Goal: Communication & Community: Answer question/provide support

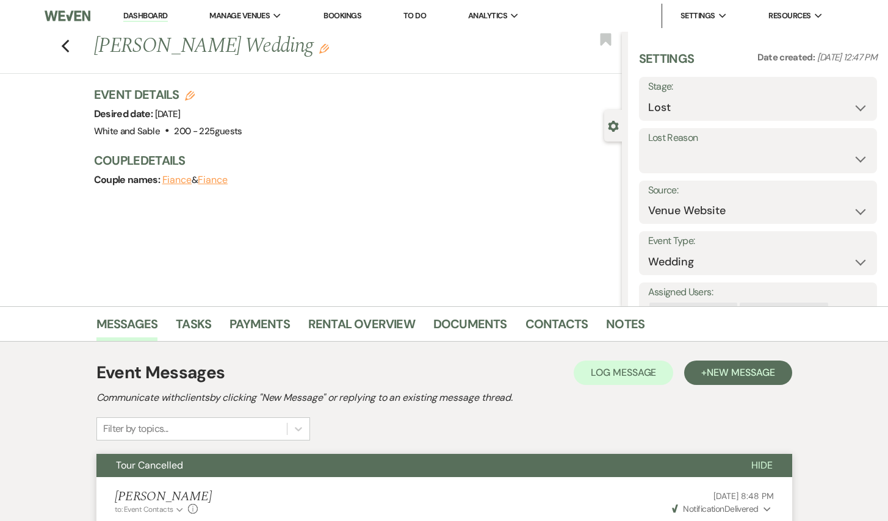
select select "8"
select select "5"
click at [62, 45] on use "button" at bounding box center [65, 46] width 8 height 13
select select "8"
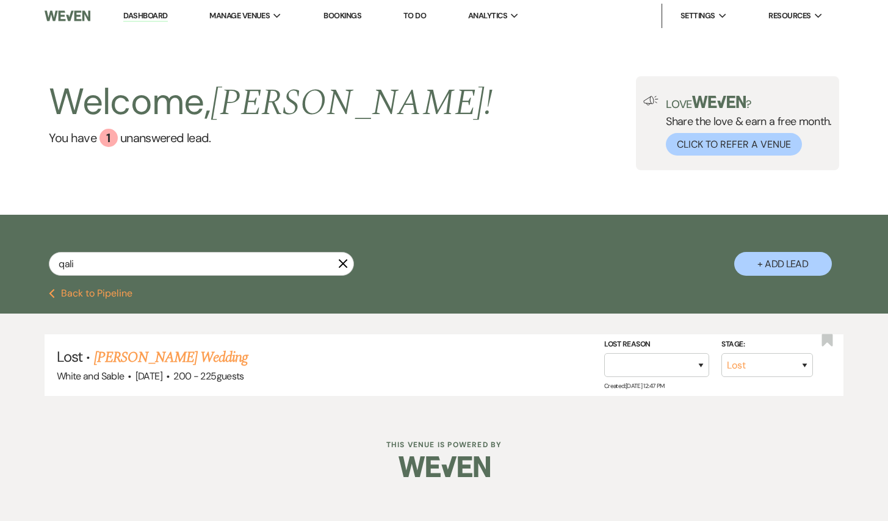
click at [150, 8] on li "Dashboard" at bounding box center [145, 16] width 56 height 24
click at [148, 15] on link "Dashboard" at bounding box center [145, 16] width 44 height 12
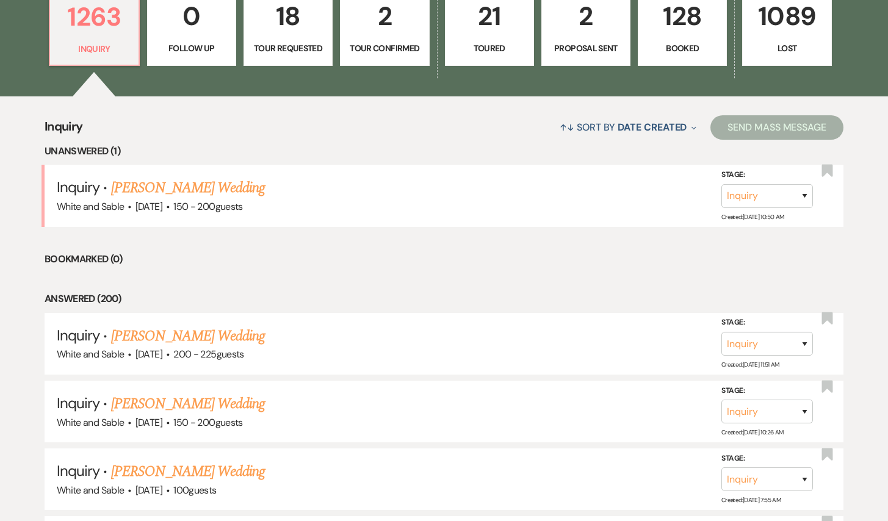
scroll to position [377, 0]
click at [281, 41] on p "Tour Requested" at bounding box center [288, 47] width 73 height 13
select select "2"
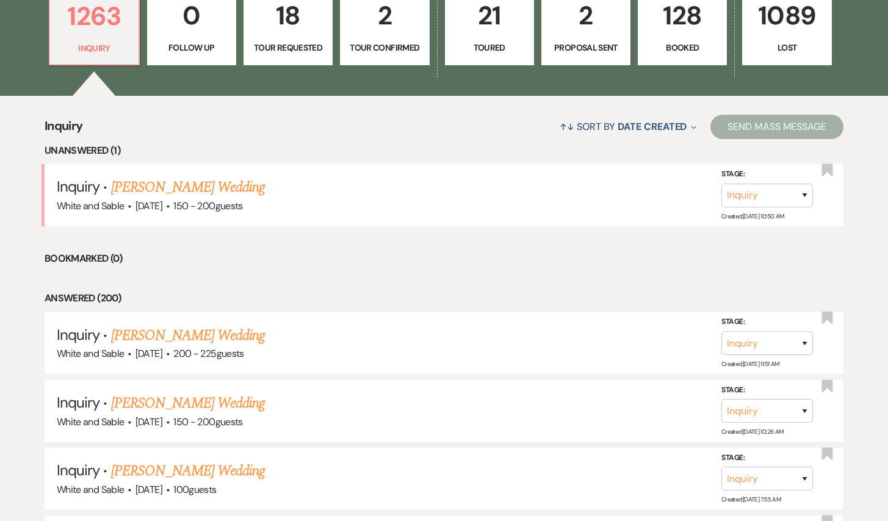
select select "2"
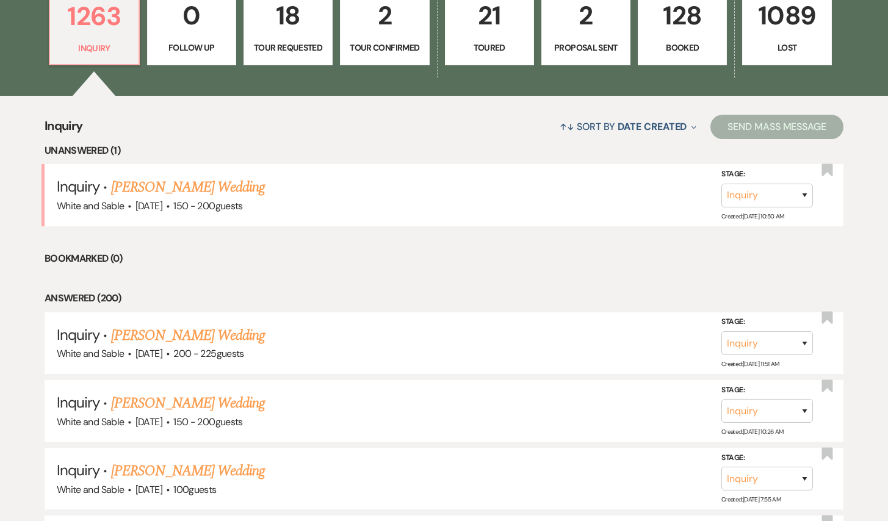
select select "2"
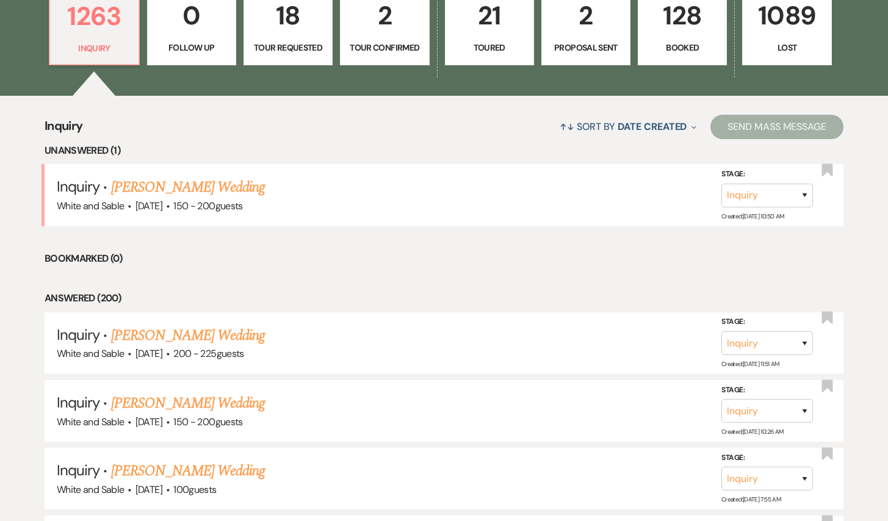
select select "2"
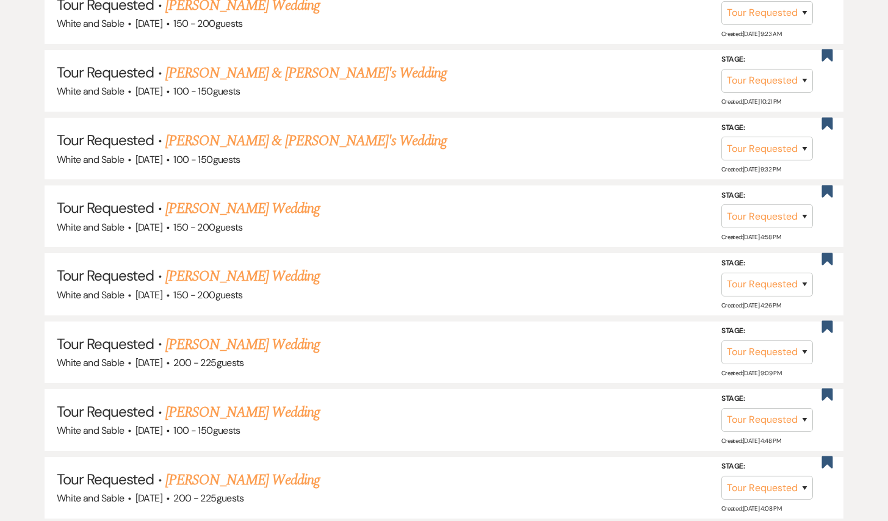
scroll to position [1149, 0]
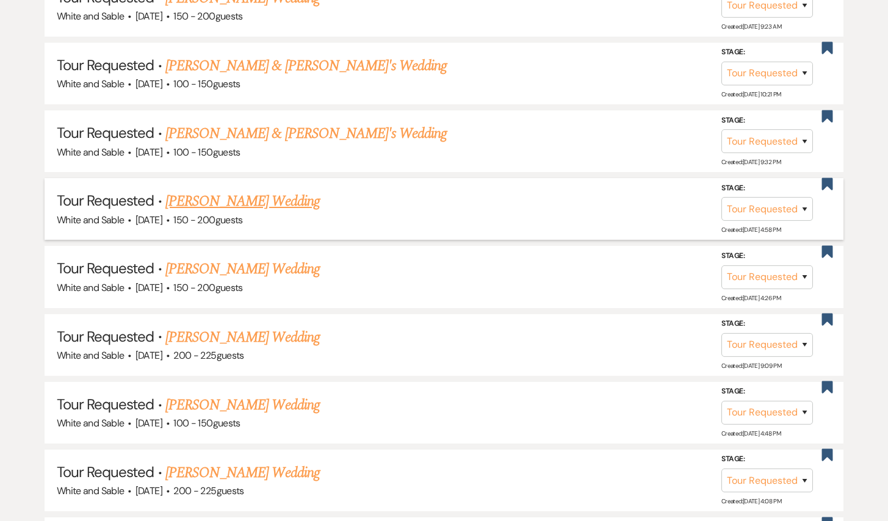
click at [252, 197] on link "[PERSON_NAME] Wedding" at bounding box center [242, 201] width 154 height 22
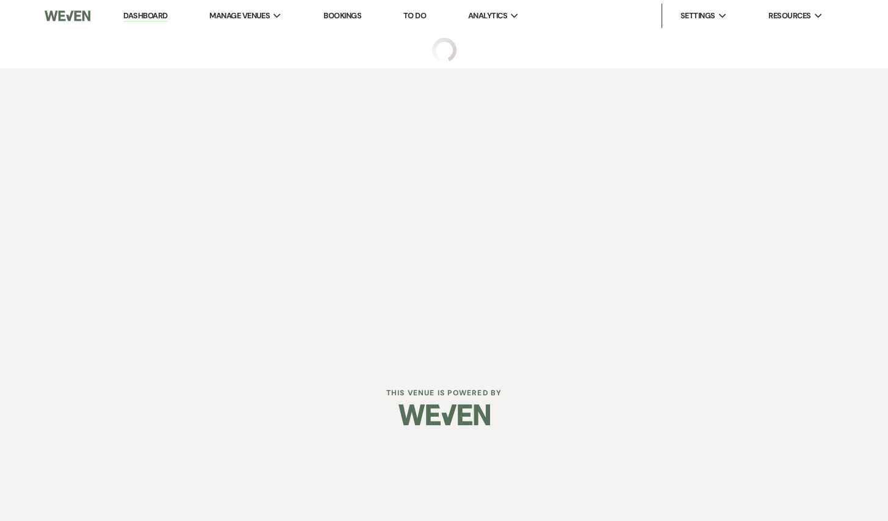
select select "2"
select select "5"
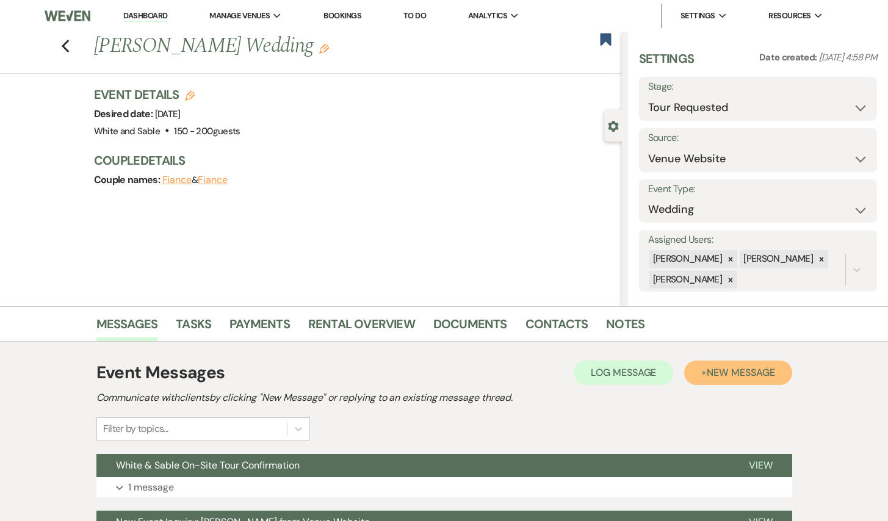
click at [734, 369] on span "New Message" at bounding box center [741, 372] width 68 height 13
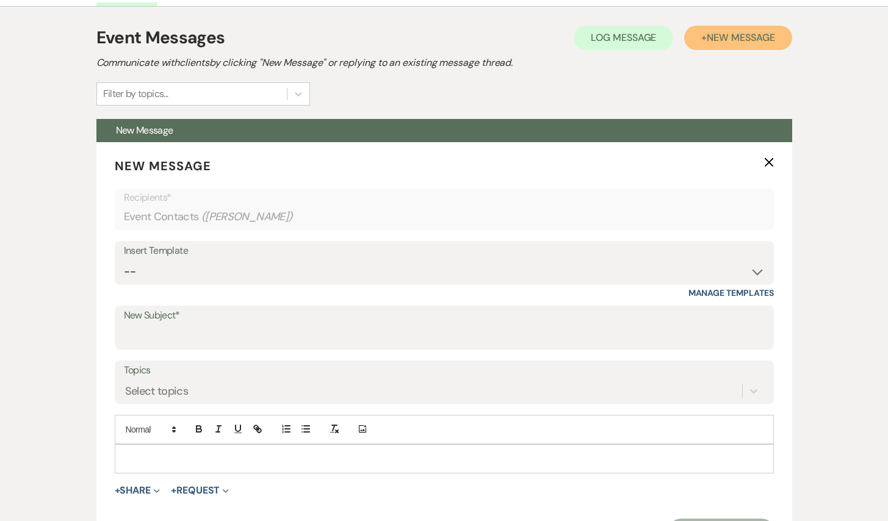
scroll to position [391, 0]
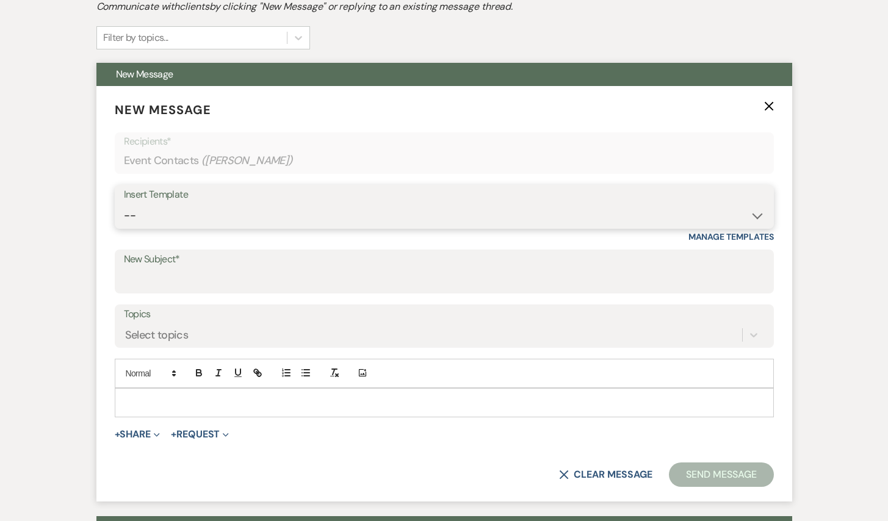
click at [331, 214] on select "-- Inquiry Response (Venue Guide) Schedule - Venue Tour Appt Confirmation Sched…" at bounding box center [444, 216] width 641 height 24
select select "3329"
click at [124, 204] on select "-- Inquiry Response (Venue Guide) Schedule - Venue Tour Appt Confirmation Sched…" at bounding box center [444, 216] width 641 height 24
type input "White & Sable - Great meeting you!"
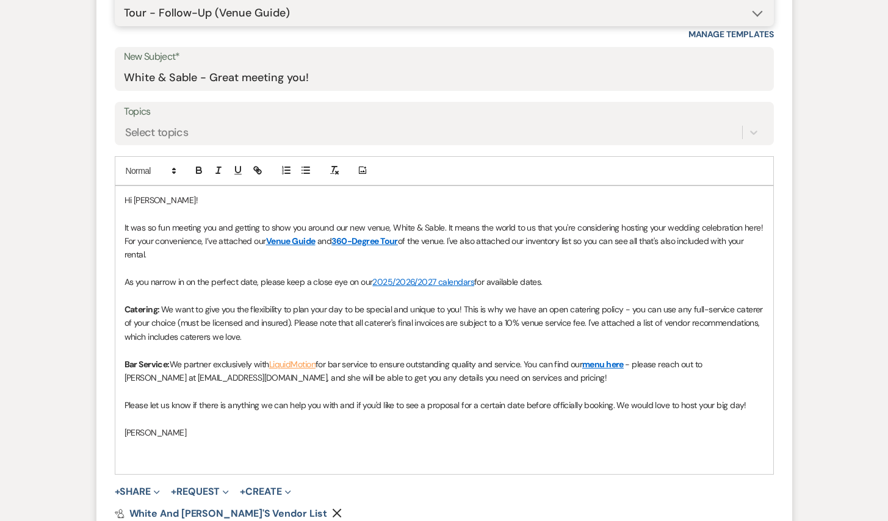
scroll to position [598, 0]
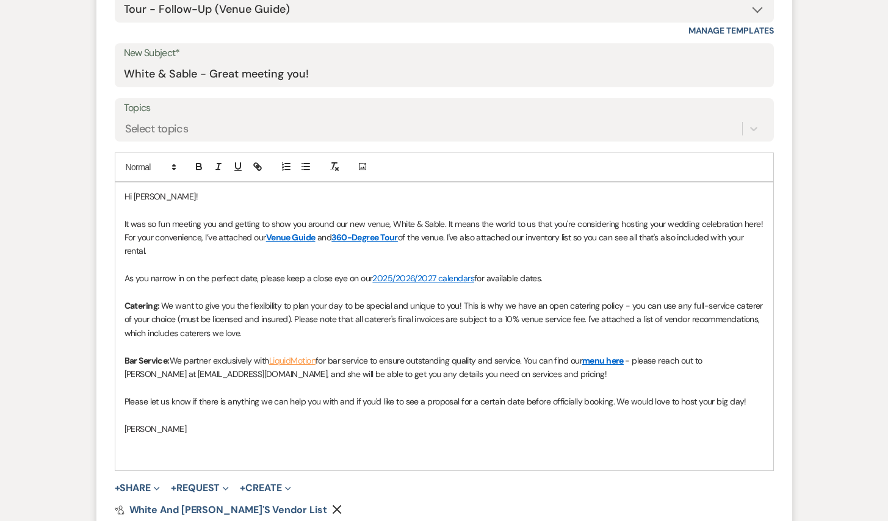
click at [220, 219] on span "It was so fun meeting you and getting to show you around our new venue, White &…" at bounding box center [445, 231] width 641 height 24
click at [125, 221] on span "It was so fun meeting you and your mom [DATE] and getting to show you around ou…" at bounding box center [436, 231] width 623 height 24
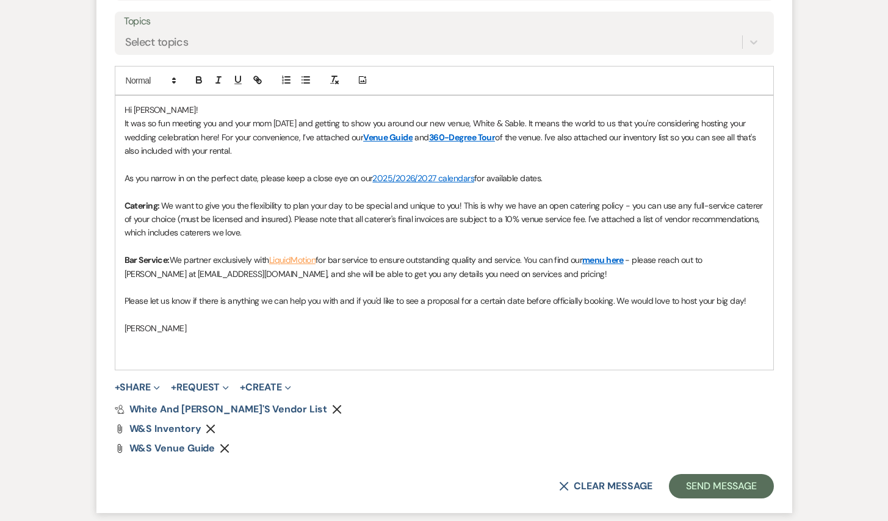
scroll to position [687, 0]
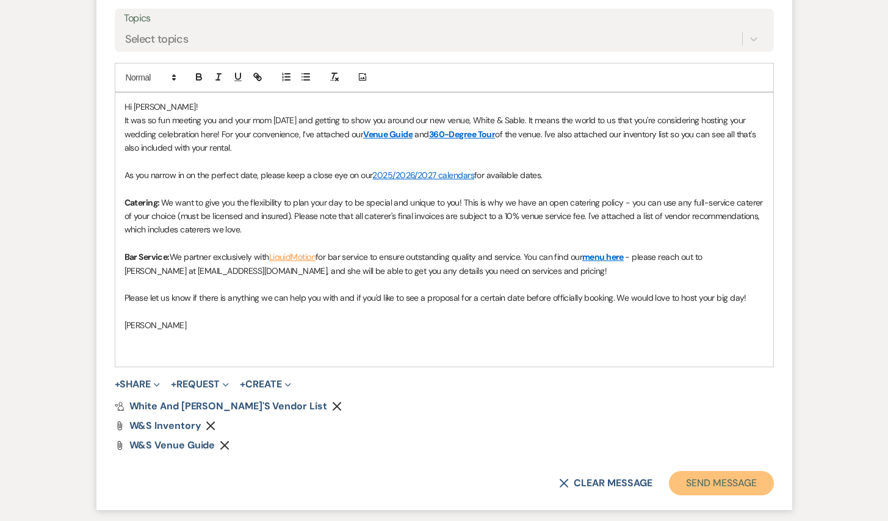
click at [732, 485] on button "Send Message" at bounding box center [721, 483] width 104 height 24
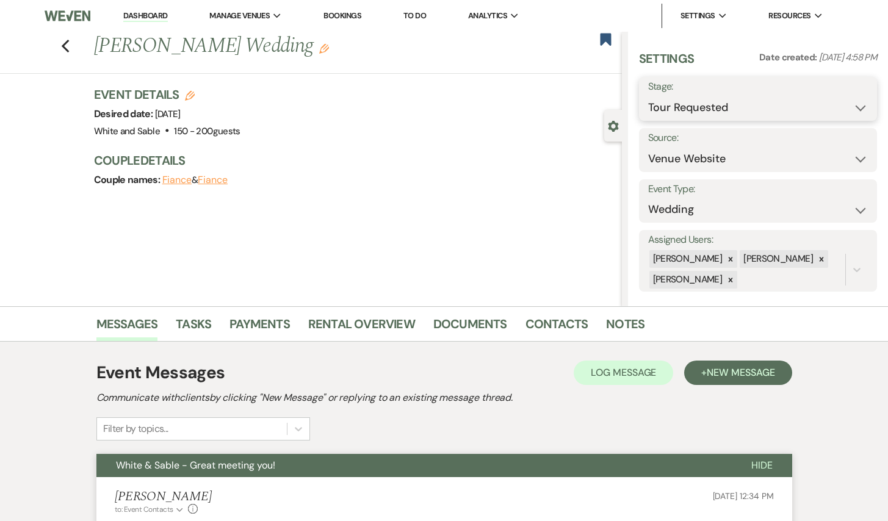
click at [667, 107] on select "Inquiry Follow Up Tour Requested Tour Confirmed Toured Proposal Sent Booked Lost" at bounding box center [758, 108] width 220 height 24
select select "5"
click at [648, 96] on select "Inquiry Follow Up Tour Requested Tour Confirmed Toured Proposal Sent Booked Lost" at bounding box center [758, 108] width 220 height 24
click at [855, 98] on button "Save" at bounding box center [852, 99] width 49 height 24
click at [629, 322] on link "Notes" at bounding box center [625, 327] width 38 height 27
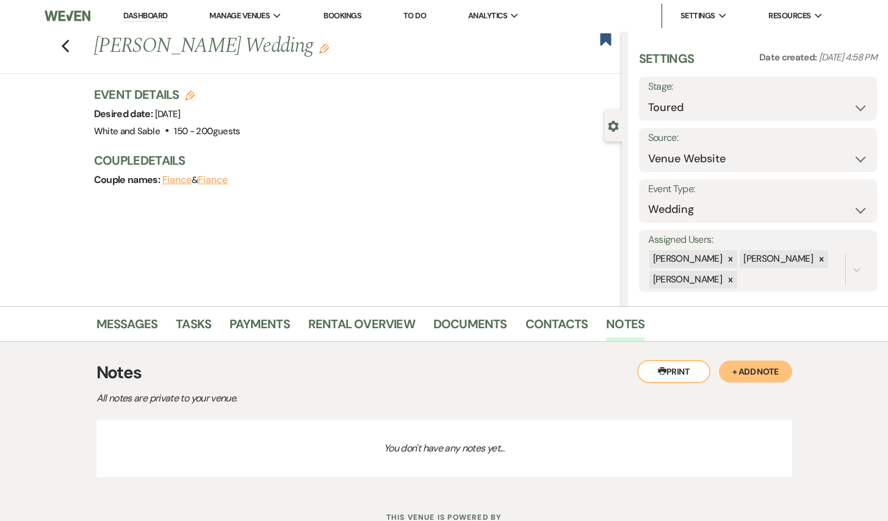
click at [742, 377] on button "+ Add Note" at bounding box center [755, 372] width 73 height 22
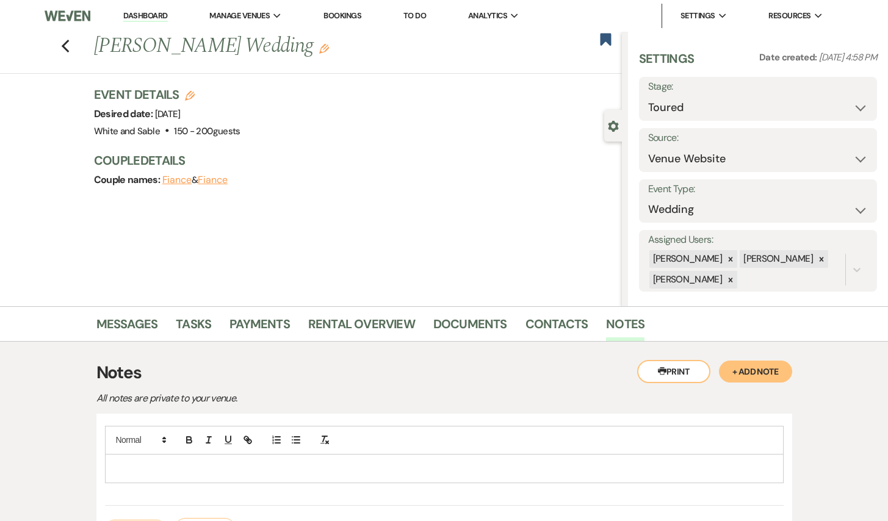
click at [476, 472] on p at bounding box center [444, 468] width 659 height 13
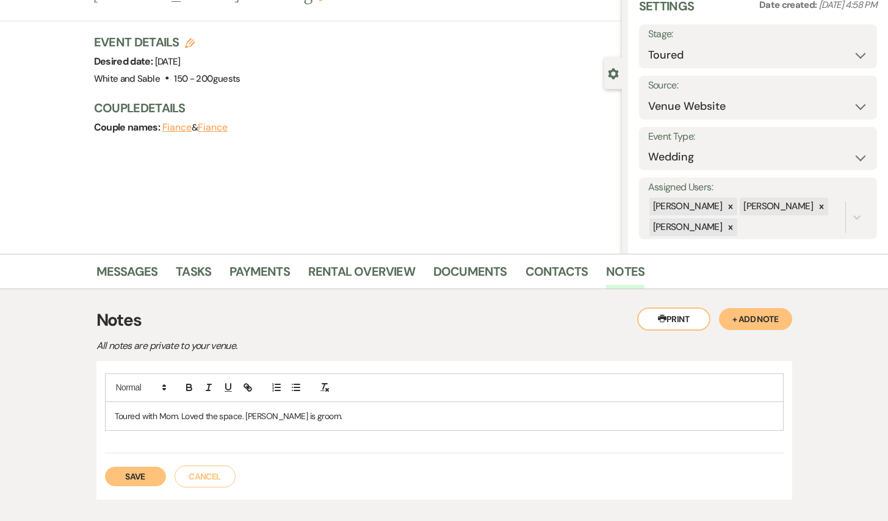
scroll to position [81, 0]
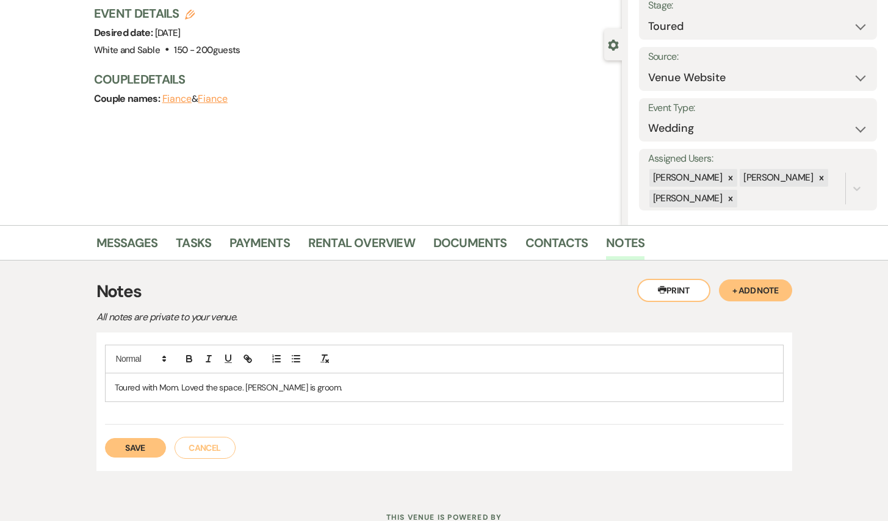
click at [148, 440] on button "Save" at bounding box center [135, 448] width 61 height 20
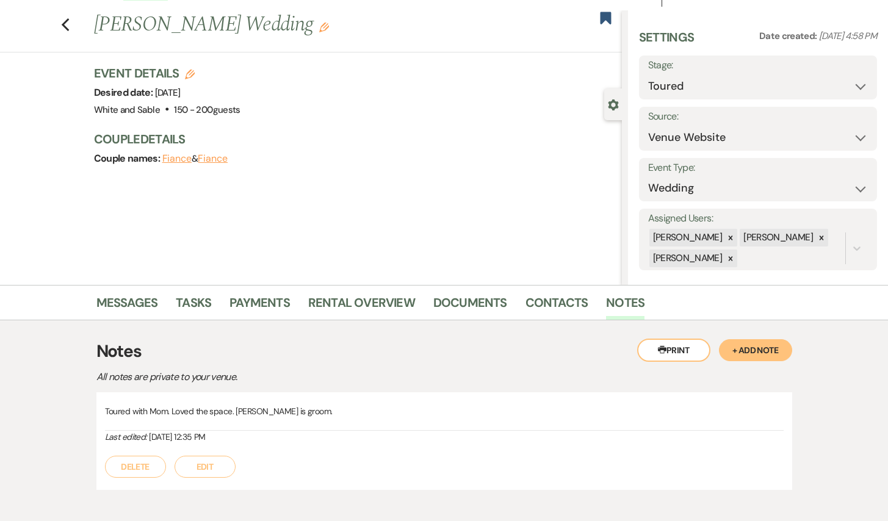
scroll to position [0, 0]
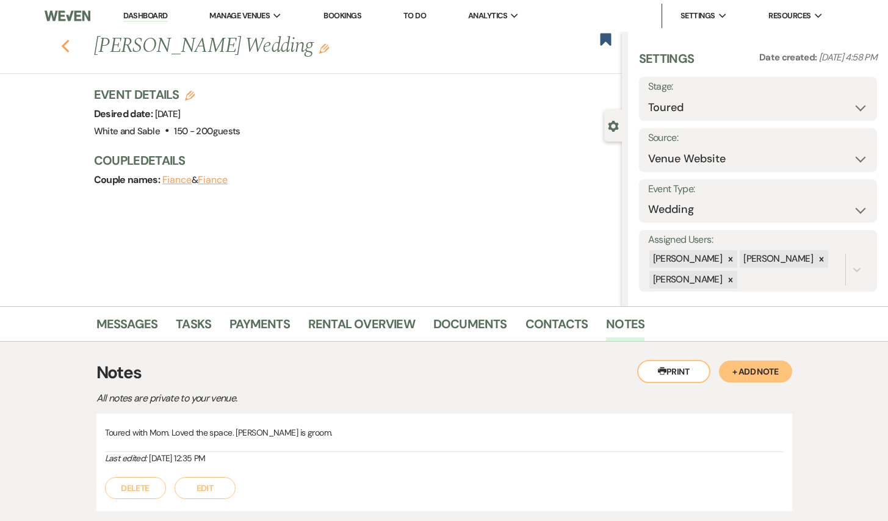
click at [68, 44] on icon "Previous" at bounding box center [65, 46] width 9 height 15
select select "2"
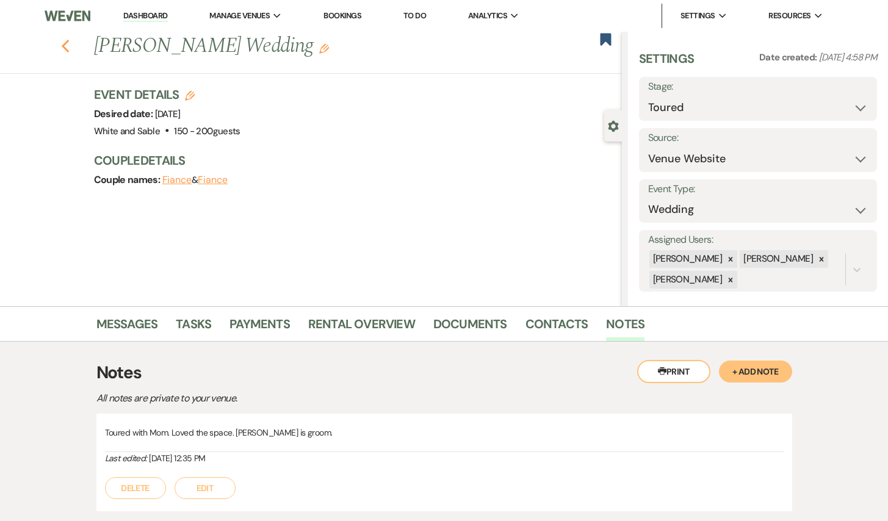
select select "2"
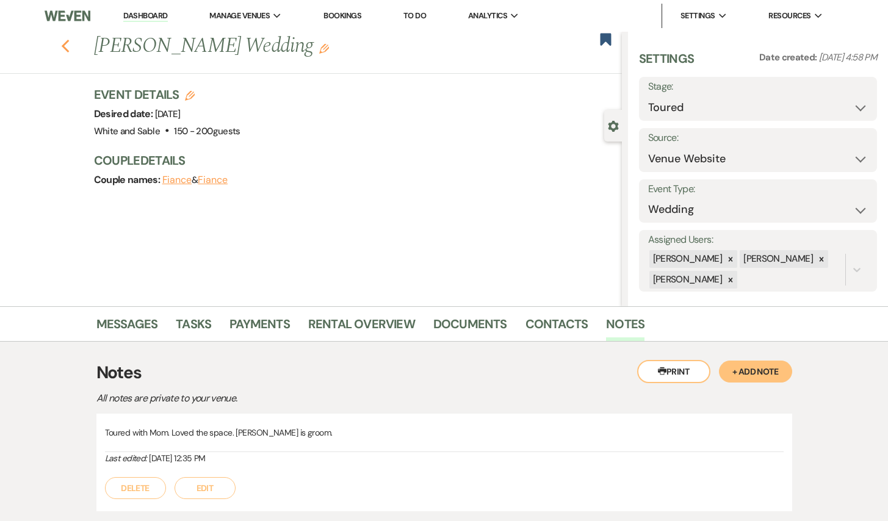
select select "2"
select select "5"
select select "2"
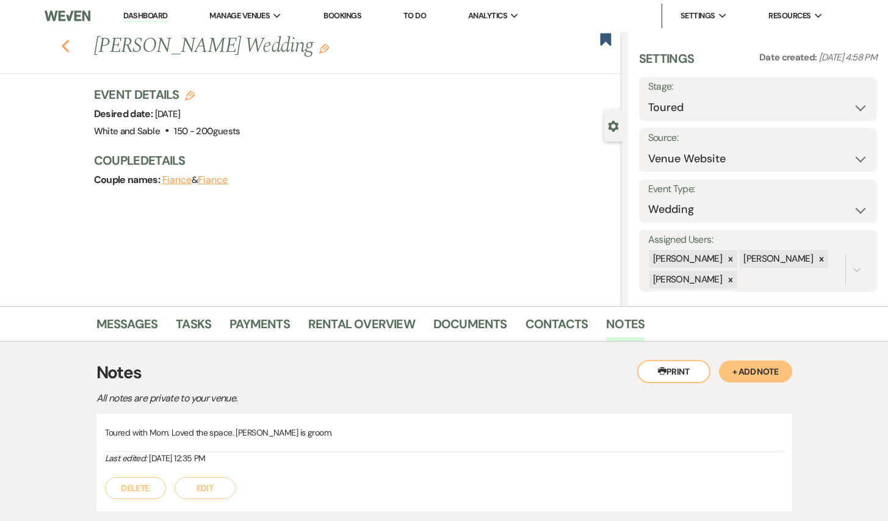
select select "2"
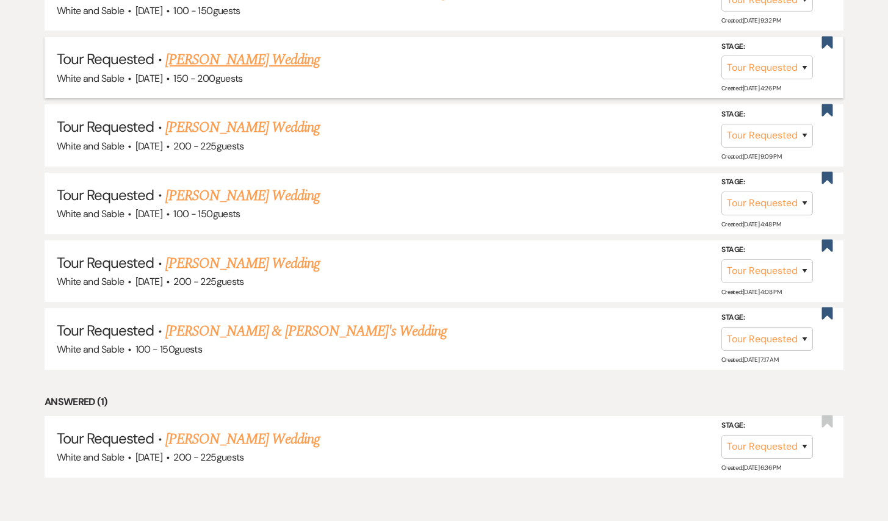
scroll to position [1303, 0]
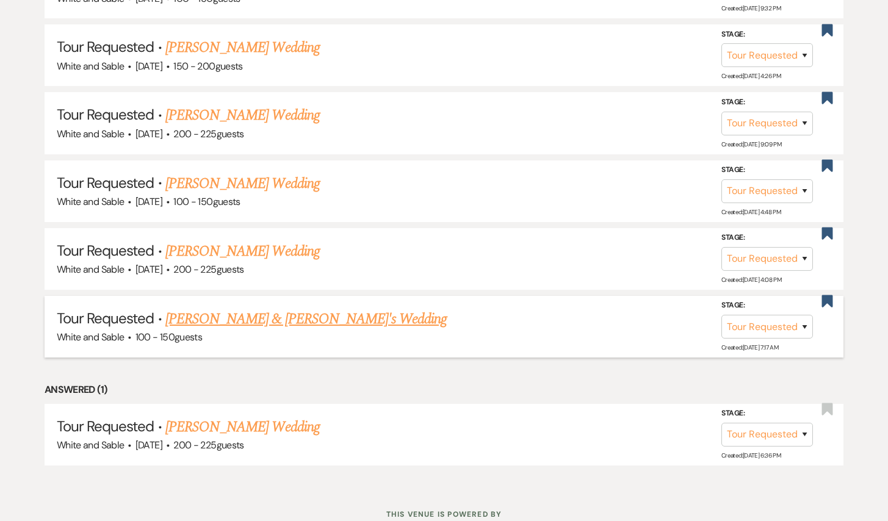
click at [239, 308] on link "[PERSON_NAME] & [PERSON_NAME]'s Wedding" at bounding box center [306, 319] width 282 height 22
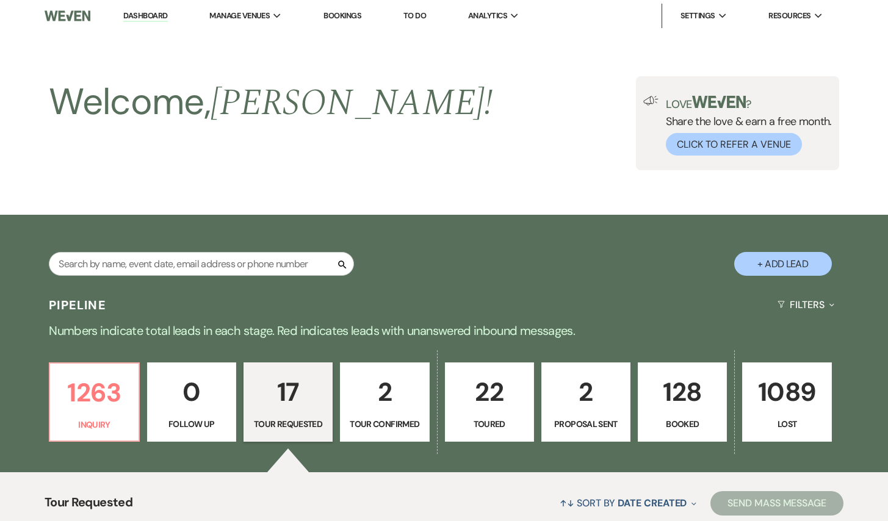
select select "2"
select select "7"
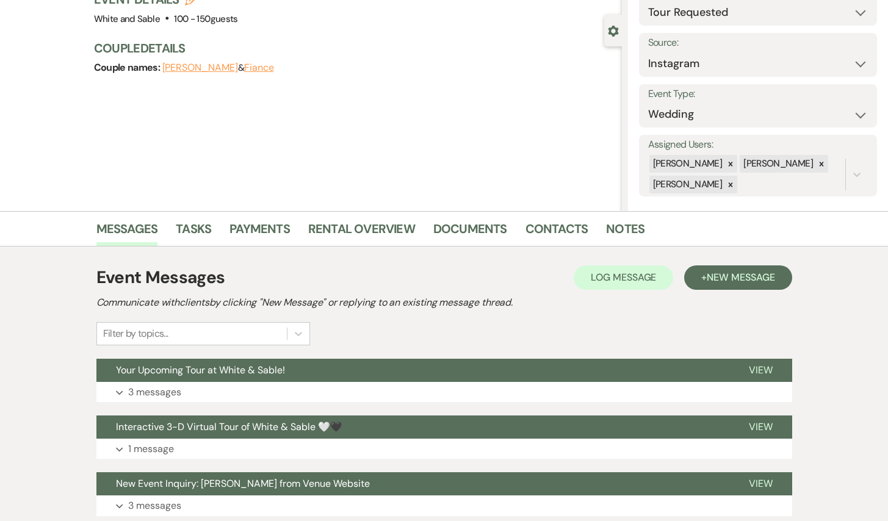
scroll to position [122, 0]
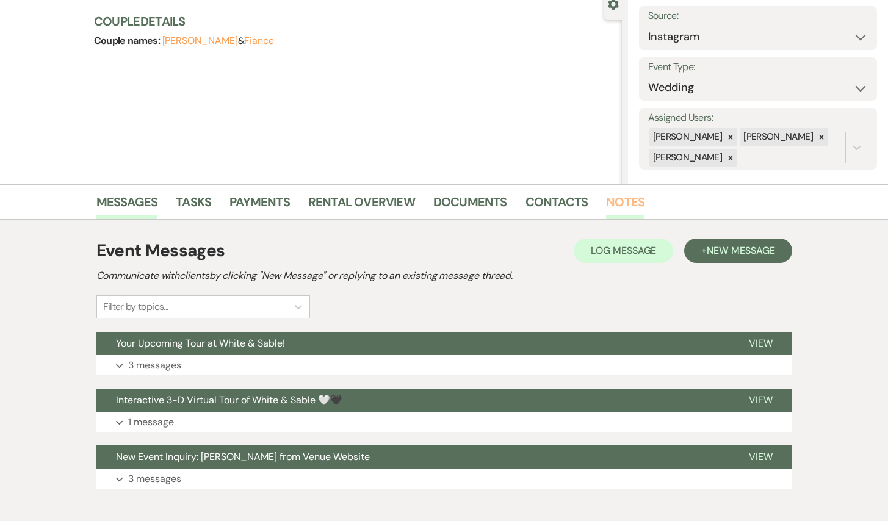
click at [629, 192] on link "Notes" at bounding box center [625, 205] width 38 height 27
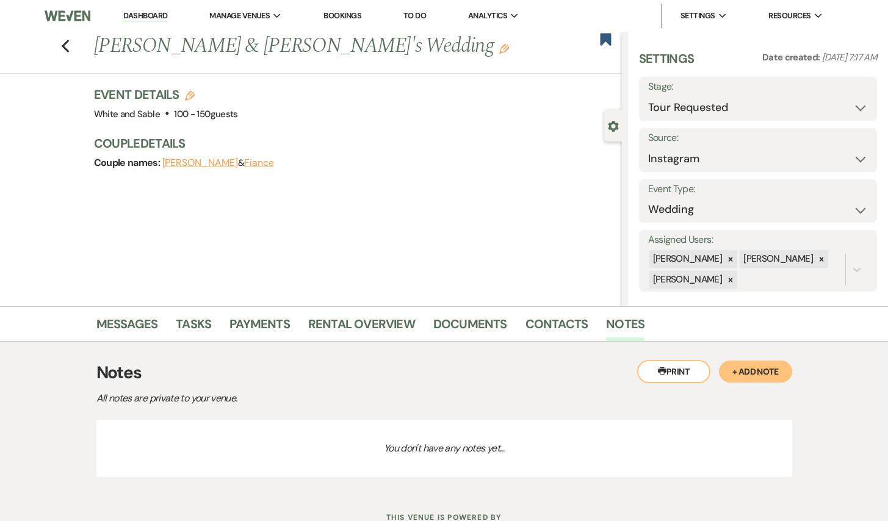
click at [758, 370] on button "+ Add Note" at bounding box center [755, 372] width 73 height 22
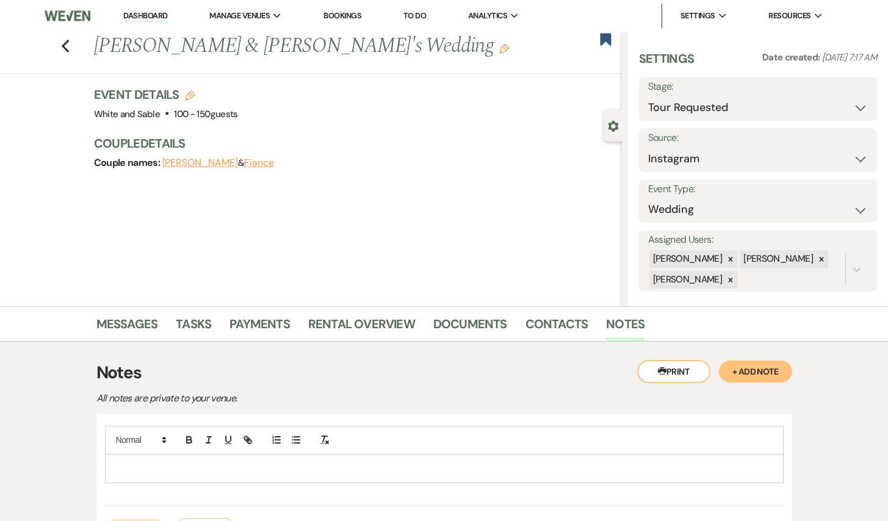
click at [613, 465] on p at bounding box center [444, 468] width 659 height 13
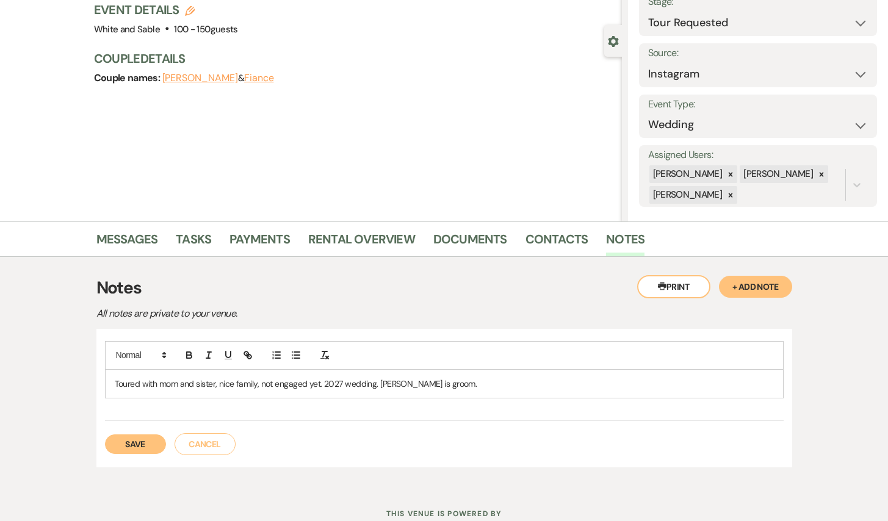
scroll to position [128, 0]
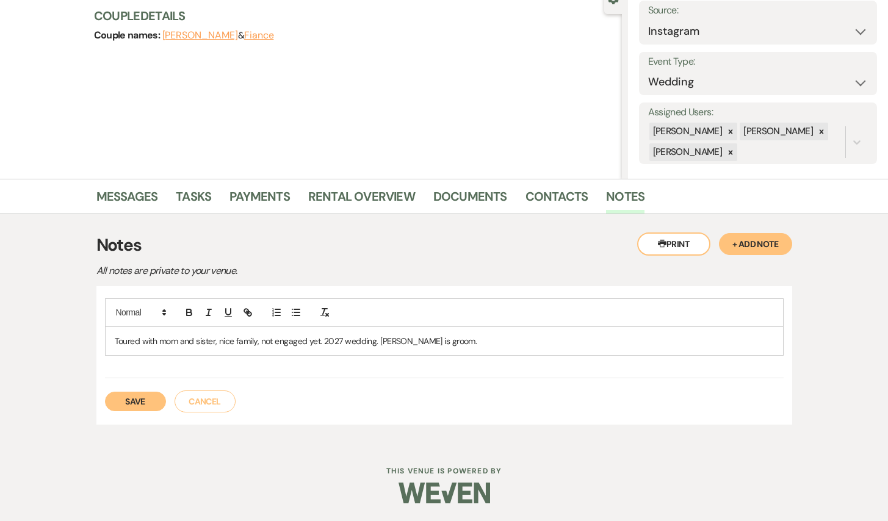
click at [153, 407] on button "Save" at bounding box center [135, 402] width 61 height 20
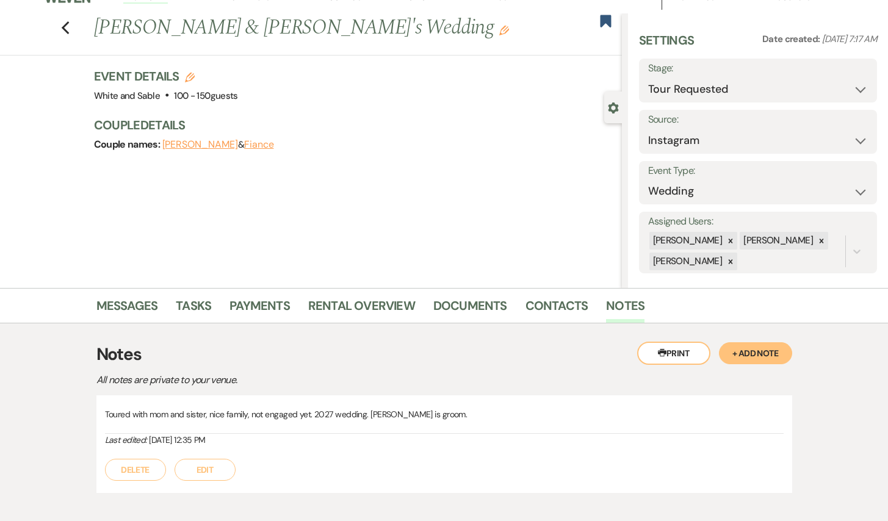
scroll to position [0, 0]
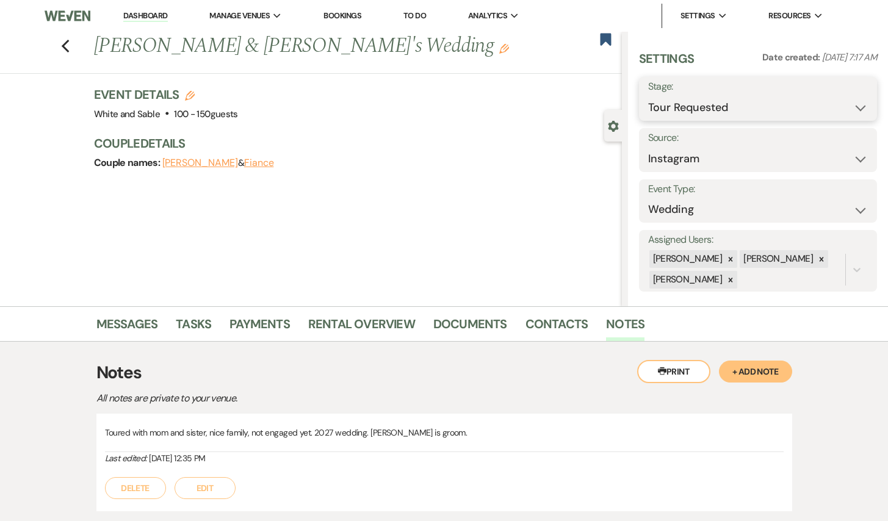
click at [705, 101] on select "Inquiry Follow Up Tour Requested Tour Confirmed Toured Proposal Sent Booked Lost" at bounding box center [758, 108] width 220 height 24
select select "5"
click at [648, 96] on select "Inquiry Follow Up Tour Requested Tour Confirmed Toured Proposal Sent Booked Lost" at bounding box center [758, 108] width 220 height 24
click at [845, 106] on button "Save" at bounding box center [852, 99] width 49 height 24
click at [68, 45] on icon "Previous" at bounding box center [65, 46] width 9 height 15
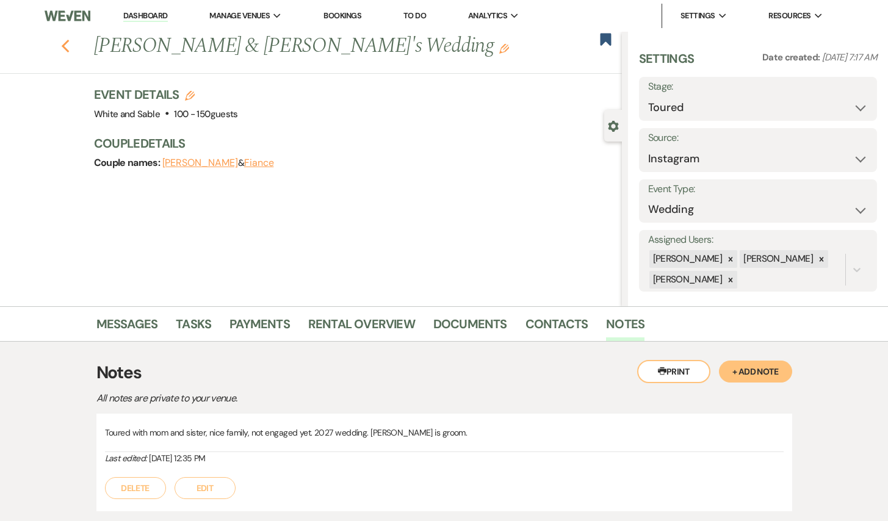
select select "2"
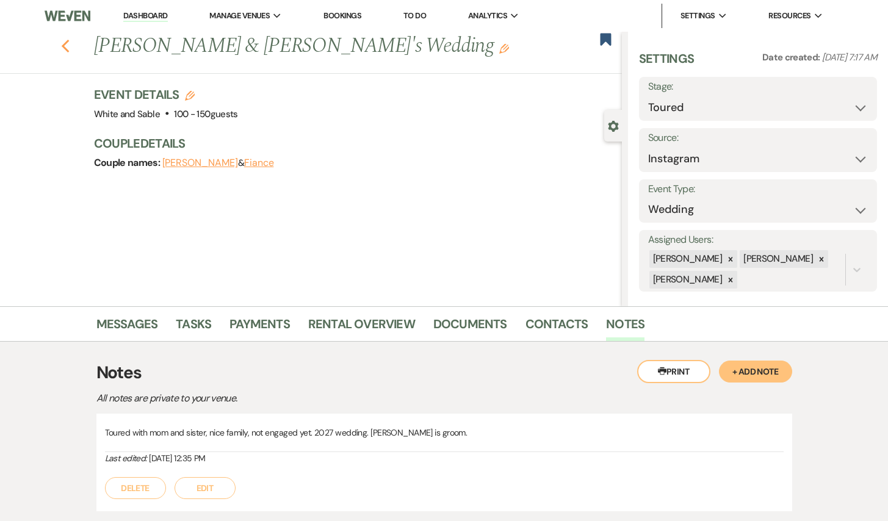
select select "2"
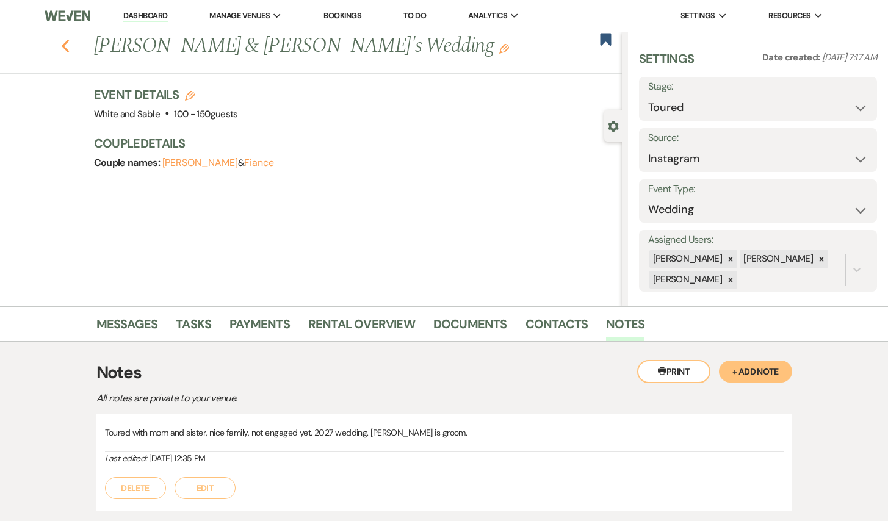
select select "2"
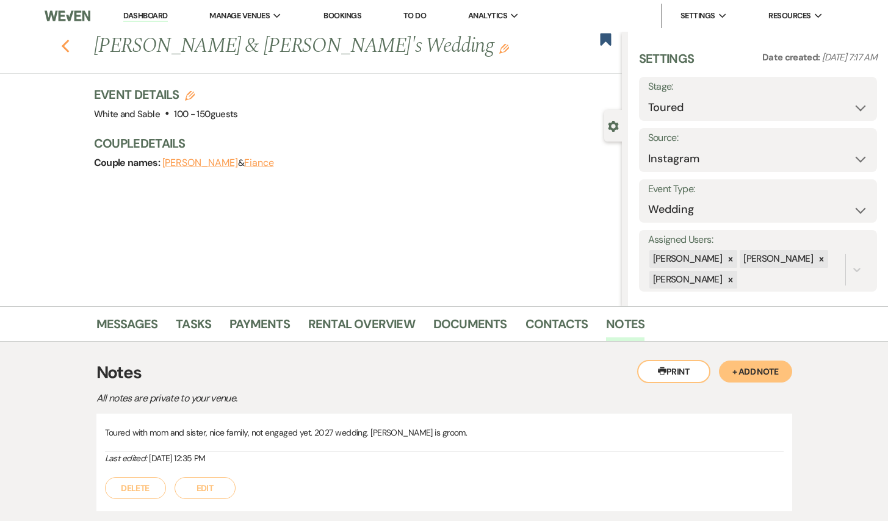
select select "5"
select select "2"
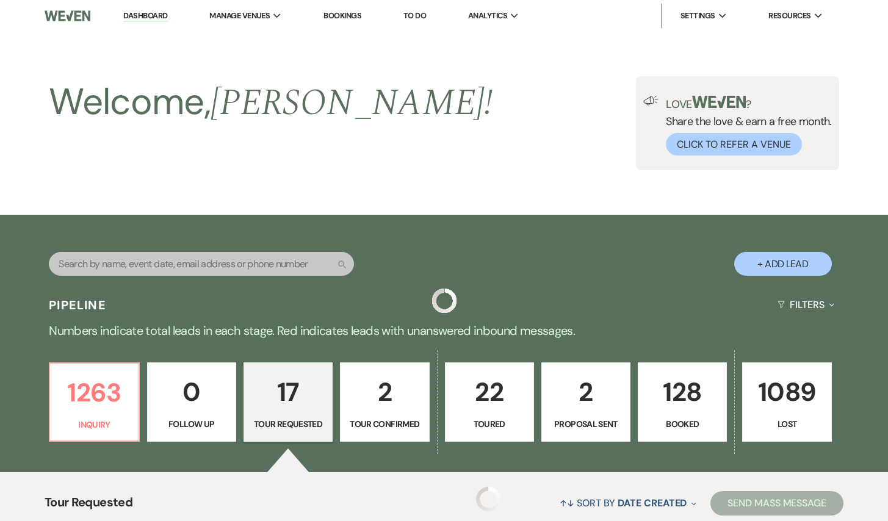
scroll to position [1270, 0]
